Goal: Information Seeking & Learning: Learn about a topic

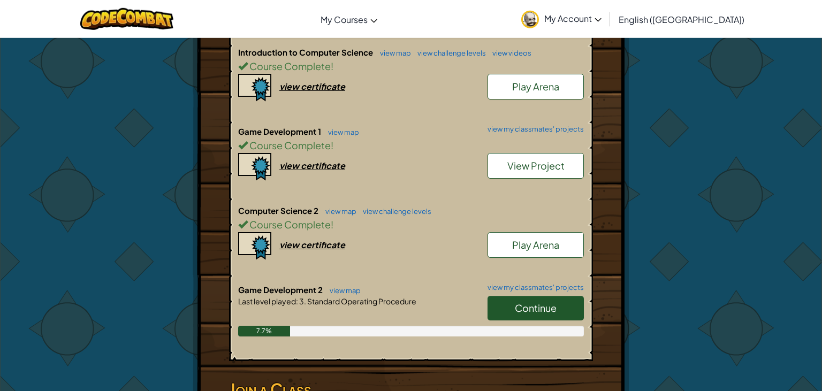
scroll to position [283, 0]
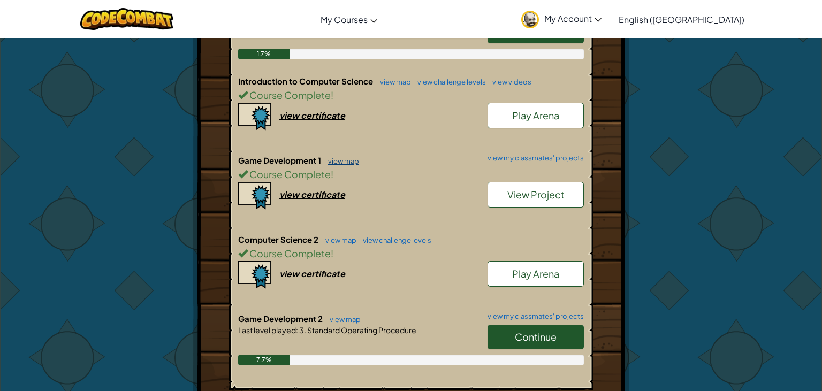
click at [339, 162] on link "view map" at bounding box center [341, 161] width 36 height 9
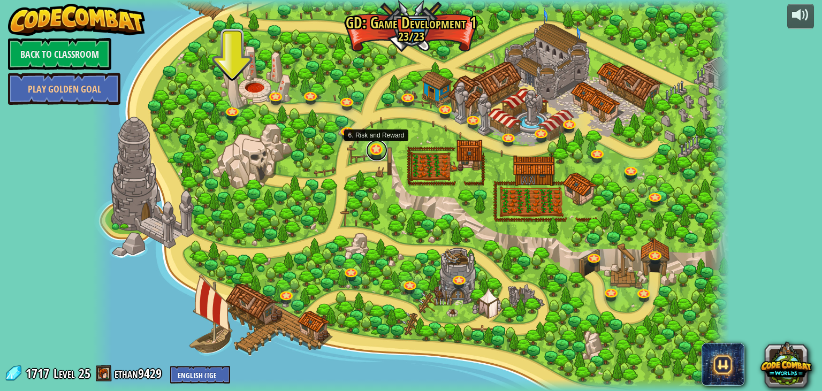
click at [373, 148] on link at bounding box center [376, 150] width 21 height 21
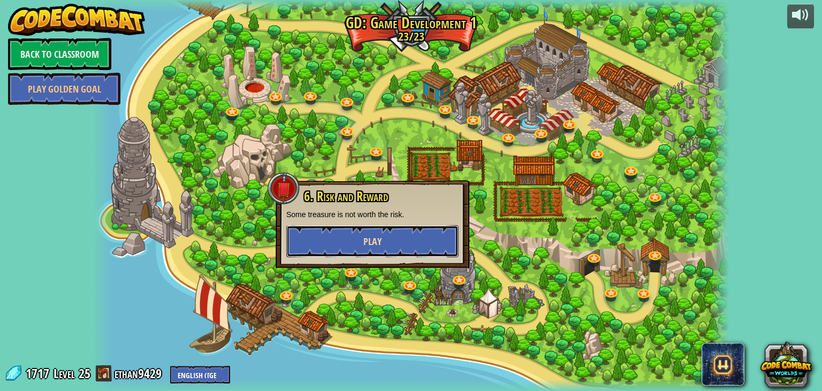
click at [410, 235] on button "Play" at bounding box center [372, 241] width 172 height 32
